Goal: Task Accomplishment & Management: Use online tool/utility

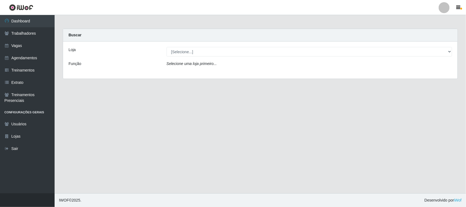
select select "420"
click at [166, 47] on select "[Selecione...] Nordestão - [GEOGRAPHIC_DATA]" at bounding box center [308, 52] width 285 height 10
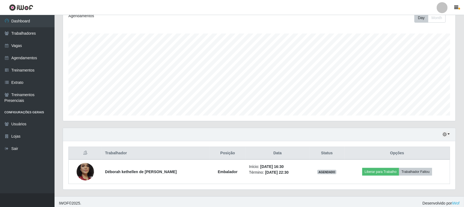
scroll to position [83, 0]
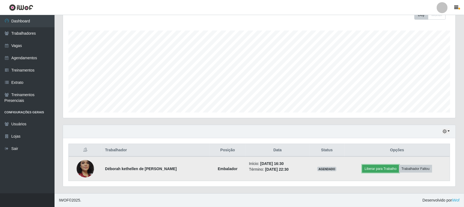
click at [381, 169] on button "Liberar para Trabalho" at bounding box center [380, 169] width 37 height 8
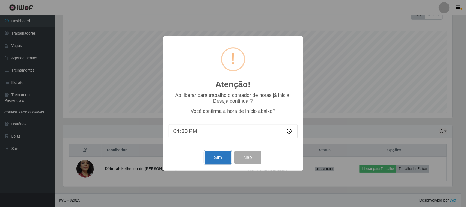
click at [219, 160] on button "Sim" at bounding box center [218, 157] width 26 height 13
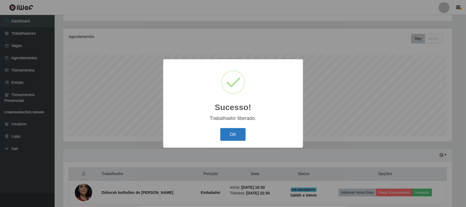
click at [235, 134] on button "OK" at bounding box center [232, 134] width 25 height 13
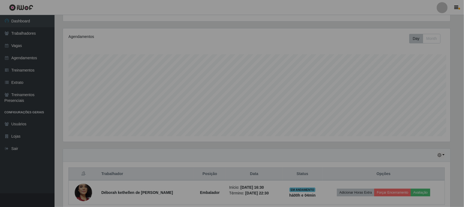
scroll to position [113, 393]
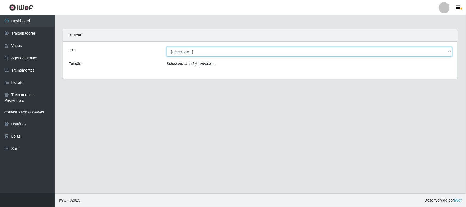
click at [447, 52] on select "[Selecione...] Nordestão - Santa Catarina" at bounding box center [308, 52] width 285 height 10
select select "420"
click at [166, 47] on select "[Selecione...] Nordestão - Santa Catarina" at bounding box center [308, 52] width 285 height 10
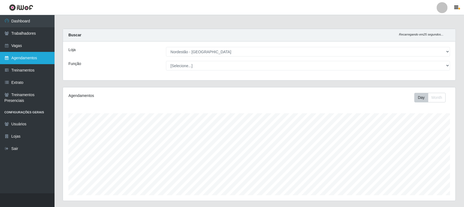
click at [27, 57] on link "Agendamentos" at bounding box center [27, 58] width 55 height 12
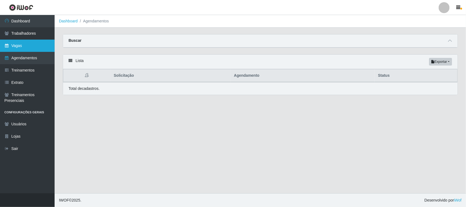
click at [29, 45] on link "Vagas" at bounding box center [27, 46] width 55 height 12
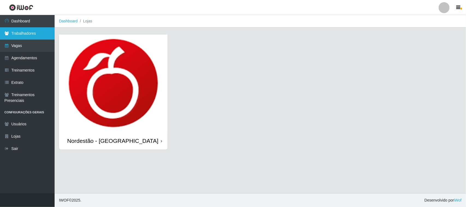
click at [34, 33] on link "Trabalhadores" at bounding box center [27, 33] width 55 height 12
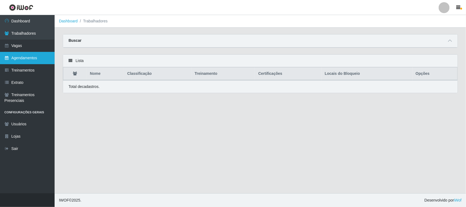
click at [17, 58] on link "Agendamentos" at bounding box center [27, 58] width 55 height 12
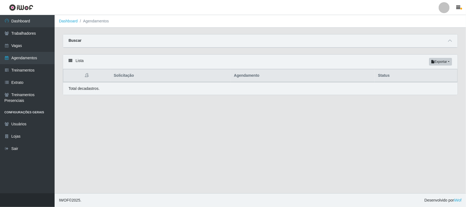
click at [82, 61] on div "Lista Exportar PDF Excel" at bounding box center [260, 62] width 394 height 14
click at [73, 59] on div "Lista Exportar PDF Excel" at bounding box center [260, 62] width 394 height 14
click at [72, 39] on strong "Buscar" at bounding box center [74, 40] width 13 height 4
click at [448, 41] on icon at bounding box center [450, 41] width 4 height 4
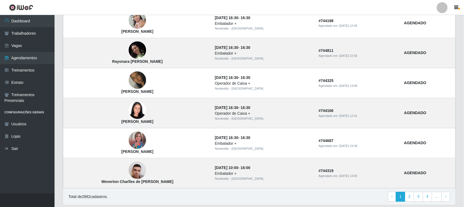
scroll to position [459, 0]
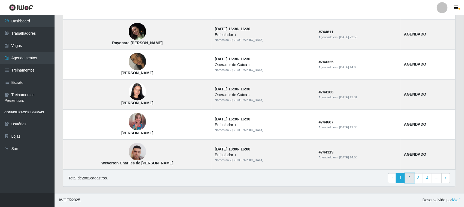
click at [409, 178] on link "2" at bounding box center [409, 178] width 9 height 10
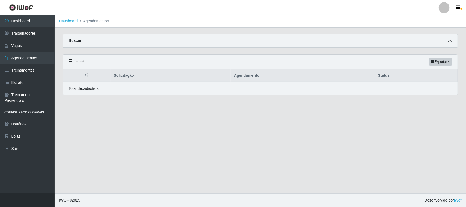
click at [452, 40] on span at bounding box center [449, 41] width 7 height 6
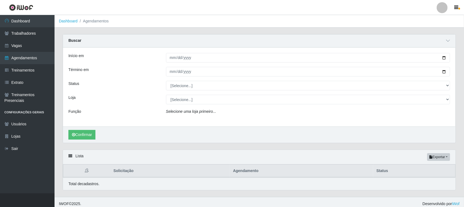
scroll to position [4, 0]
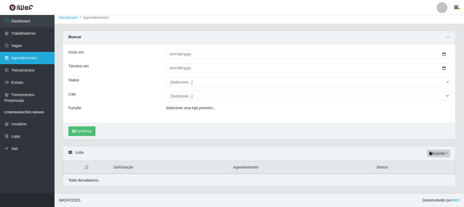
click at [39, 58] on link "Agendamentos" at bounding box center [27, 58] width 55 height 12
click at [178, 108] on icon "Selecione uma loja primeiro..." at bounding box center [191, 108] width 50 height 4
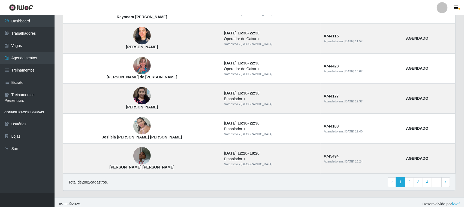
scroll to position [459, 0]
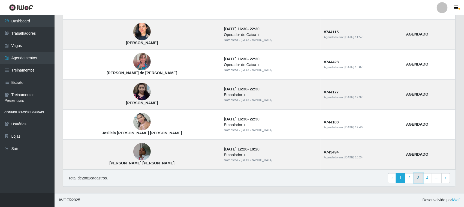
click at [419, 178] on link "3" at bounding box center [418, 178] width 9 height 10
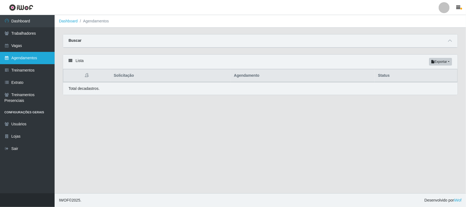
click at [32, 58] on link "Agendamentos" at bounding box center [27, 58] width 55 height 12
click at [35, 57] on link "Agendamentos" at bounding box center [27, 58] width 55 height 12
click at [7, 58] on icon at bounding box center [6, 58] width 5 height 4
click at [449, 40] on icon at bounding box center [450, 41] width 4 height 4
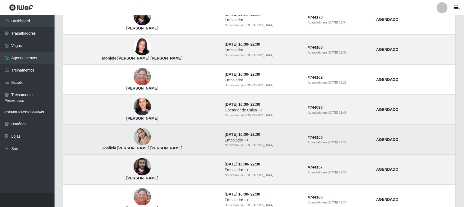
scroll to position [459, 0]
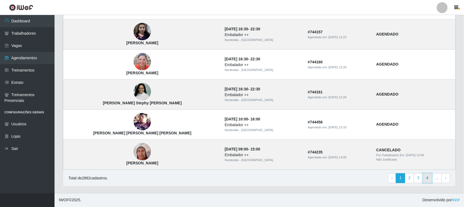
click at [430, 178] on link "4" at bounding box center [427, 178] width 9 height 10
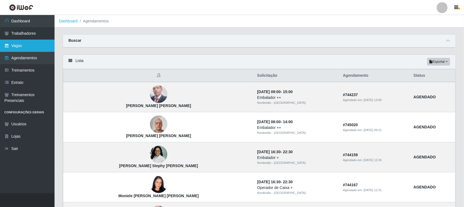
click at [19, 44] on link "Vagas" at bounding box center [27, 46] width 55 height 12
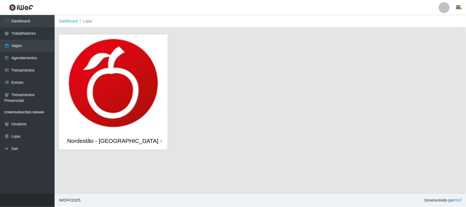
click at [161, 142] on icon at bounding box center [161, 141] width 1 height 4
